Goal: Task Accomplishment & Management: Manage account settings

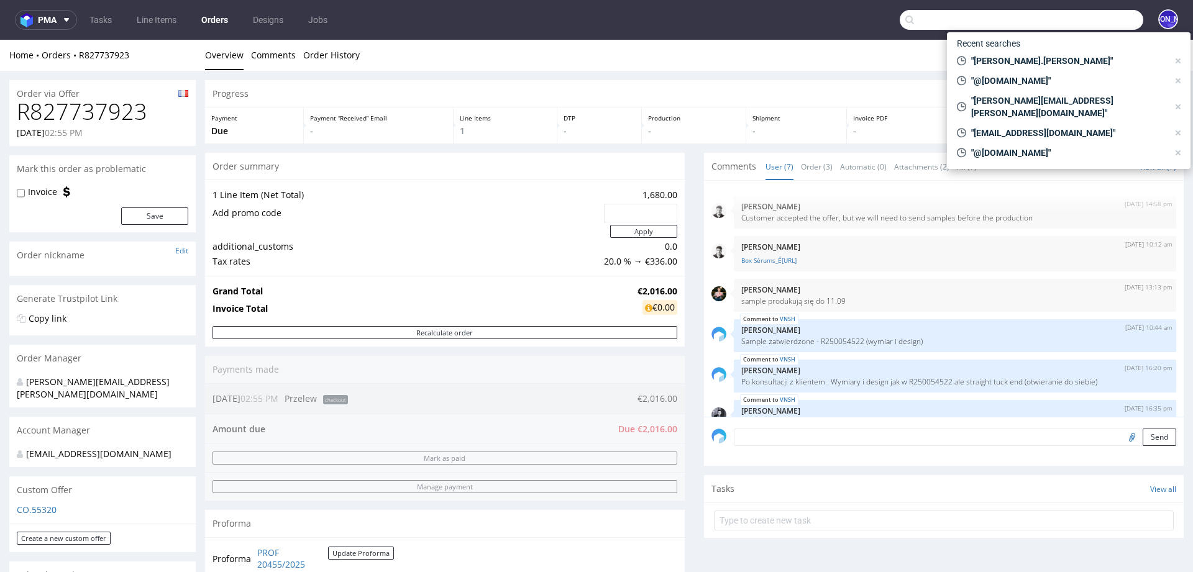
scroll to position [76, 0]
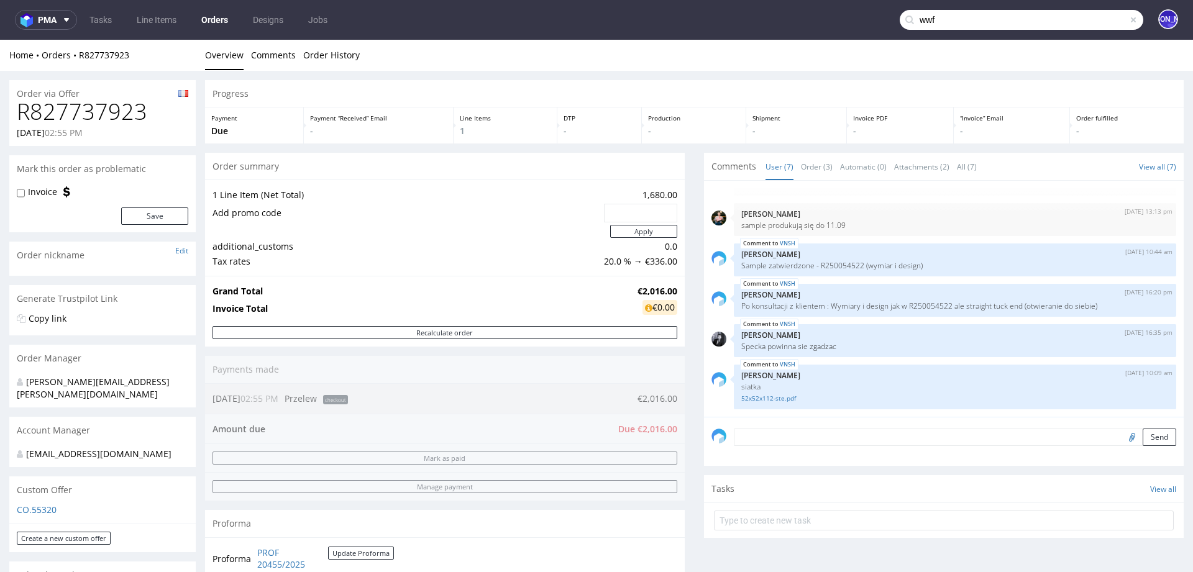
type input "wwf"
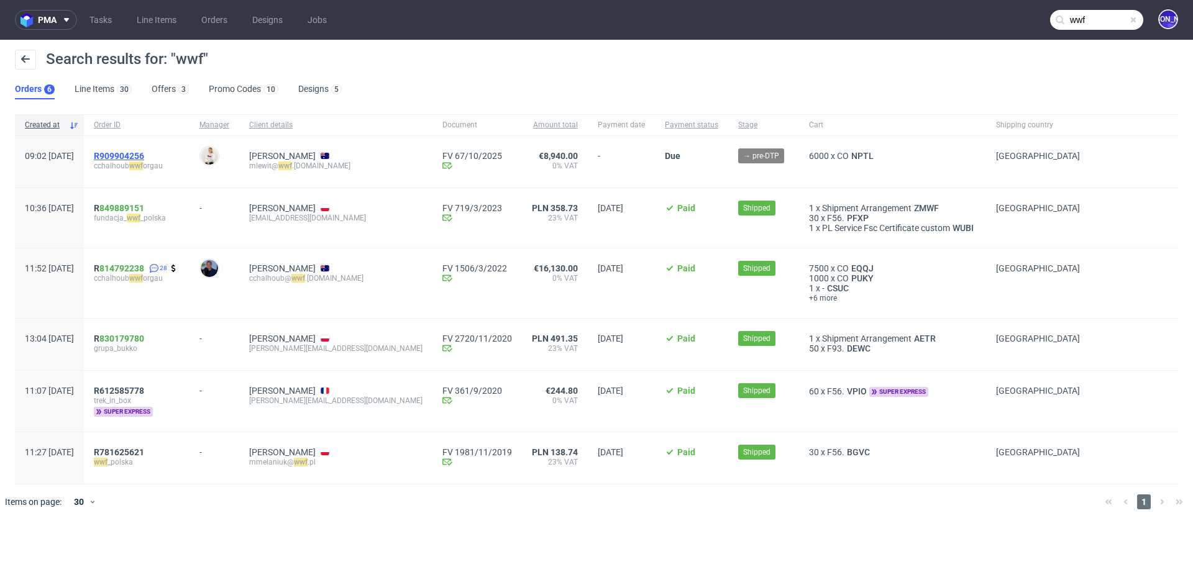
click at [144, 155] on span "R909904256" at bounding box center [119, 156] width 50 height 10
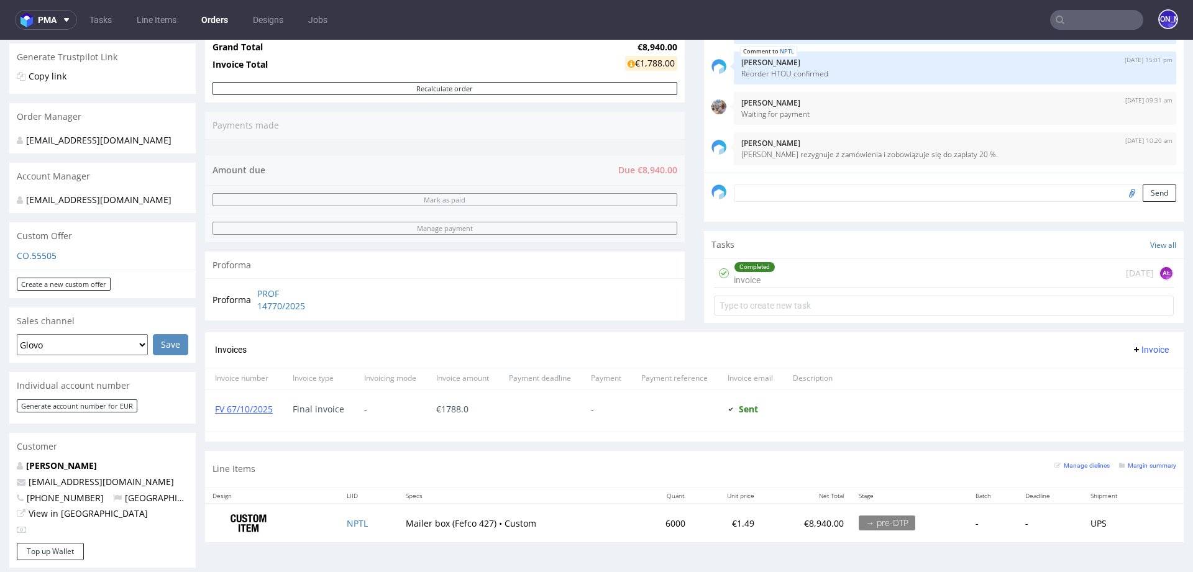
scroll to position [260, 0]
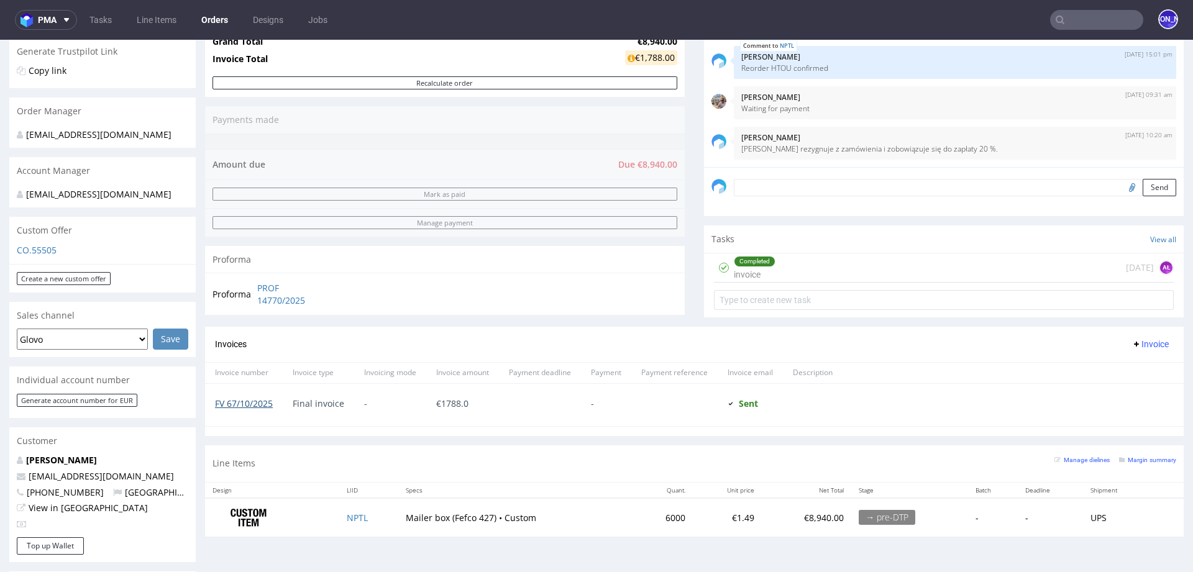
click at [244, 403] on link "FV 67/10/2025" at bounding box center [244, 404] width 58 height 12
